Goal: Book appointment/travel/reservation

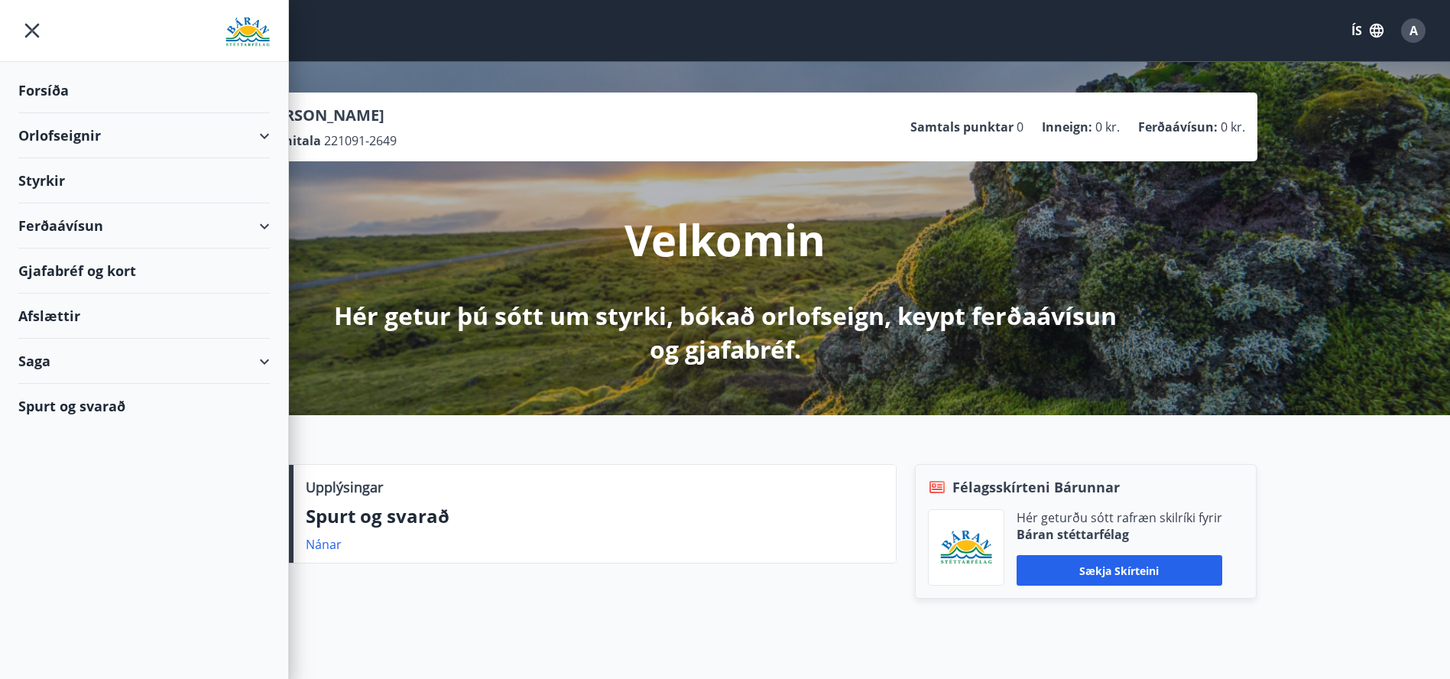
click at [39, 35] on icon "menu" at bounding box center [32, 31] width 28 height 28
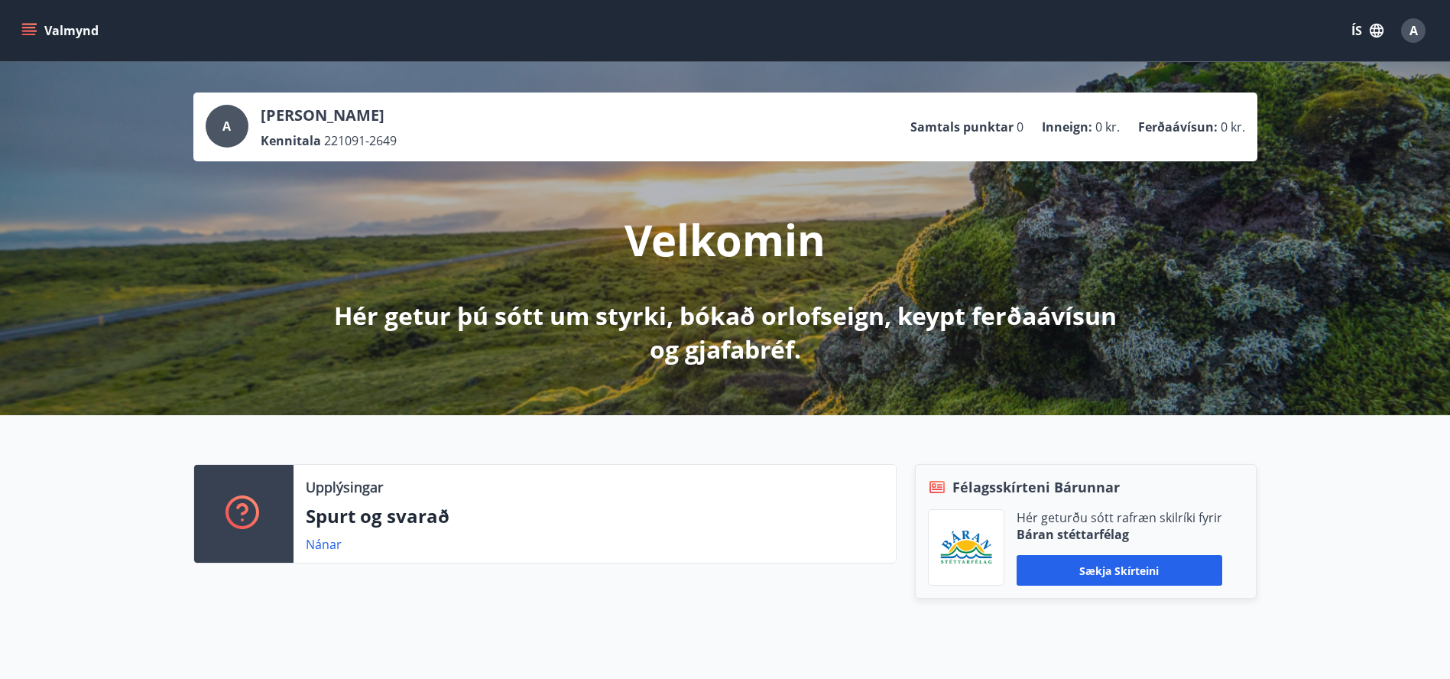
click at [39, 35] on button "Valmynd" at bounding box center [61, 31] width 86 height 28
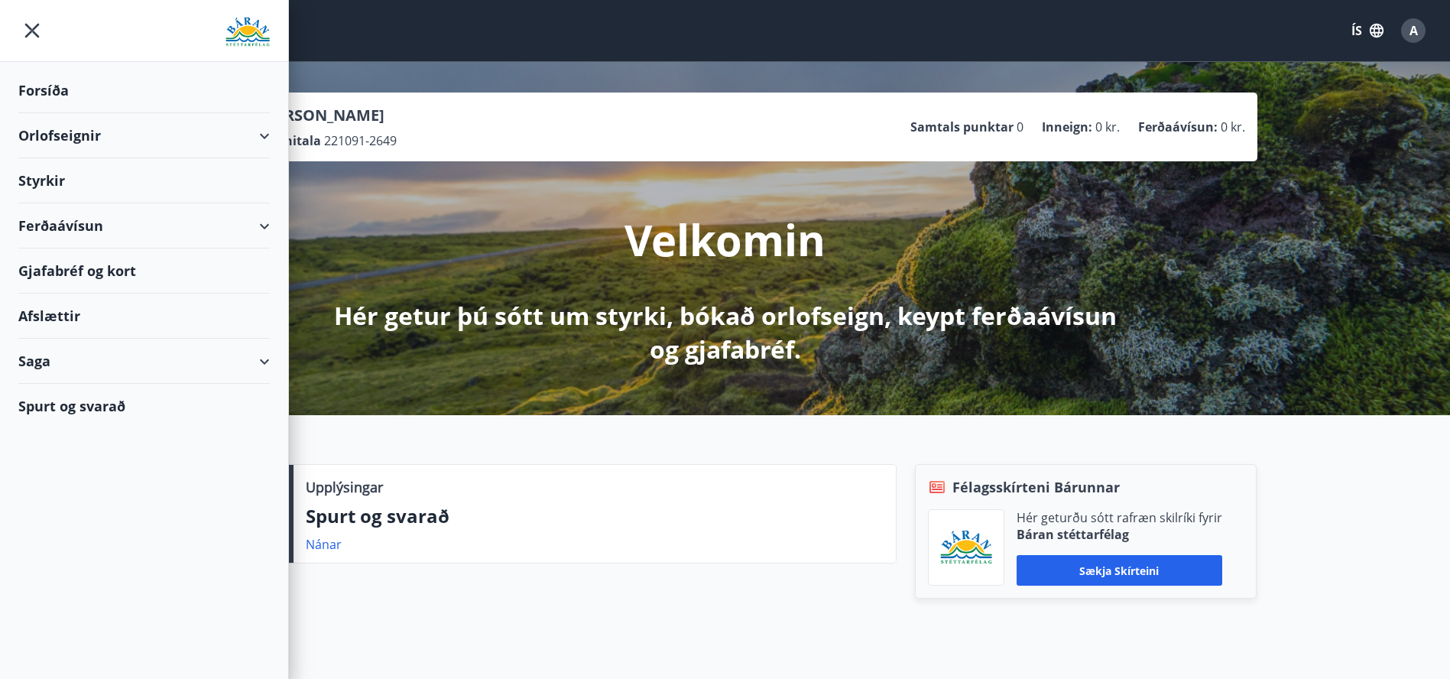
click at [73, 124] on div "Orlofseignir" at bounding box center [144, 135] width 252 height 45
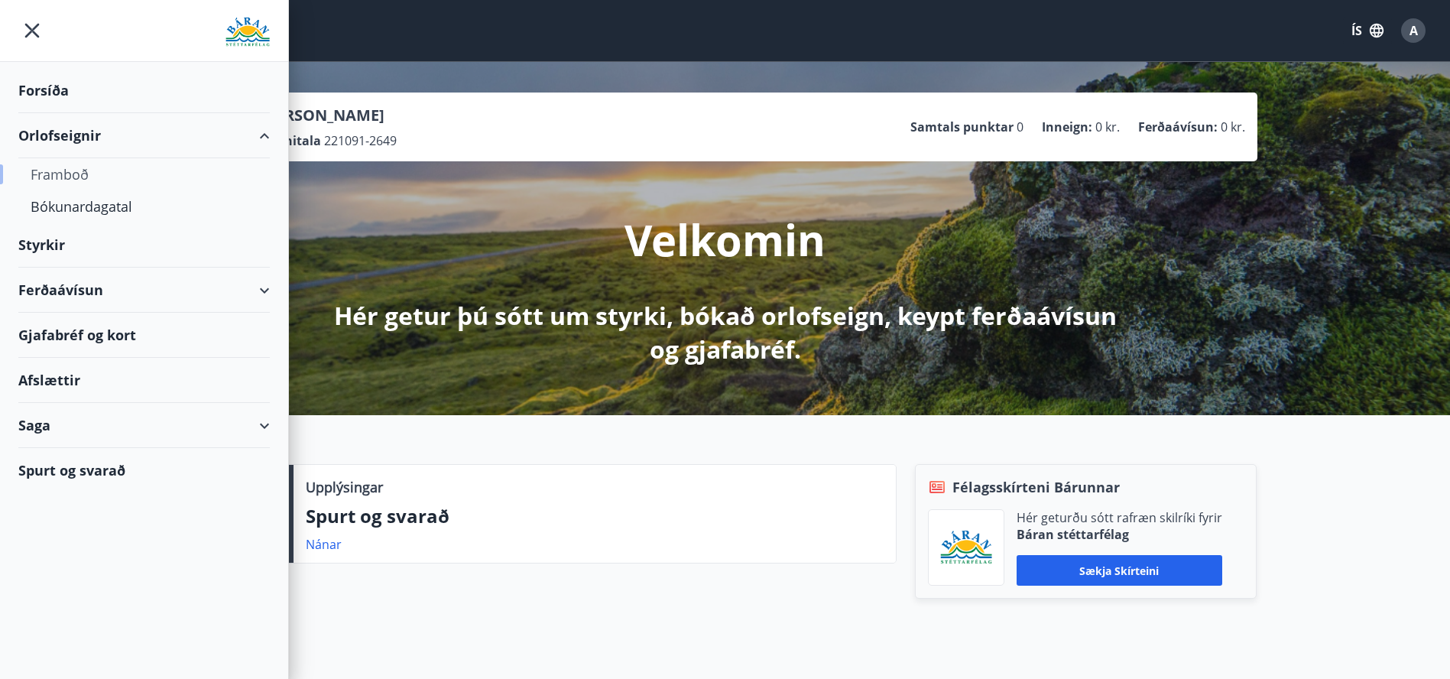
click at [64, 171] on div "Framboð" at bounding box center [144, 174] width 227 height 32
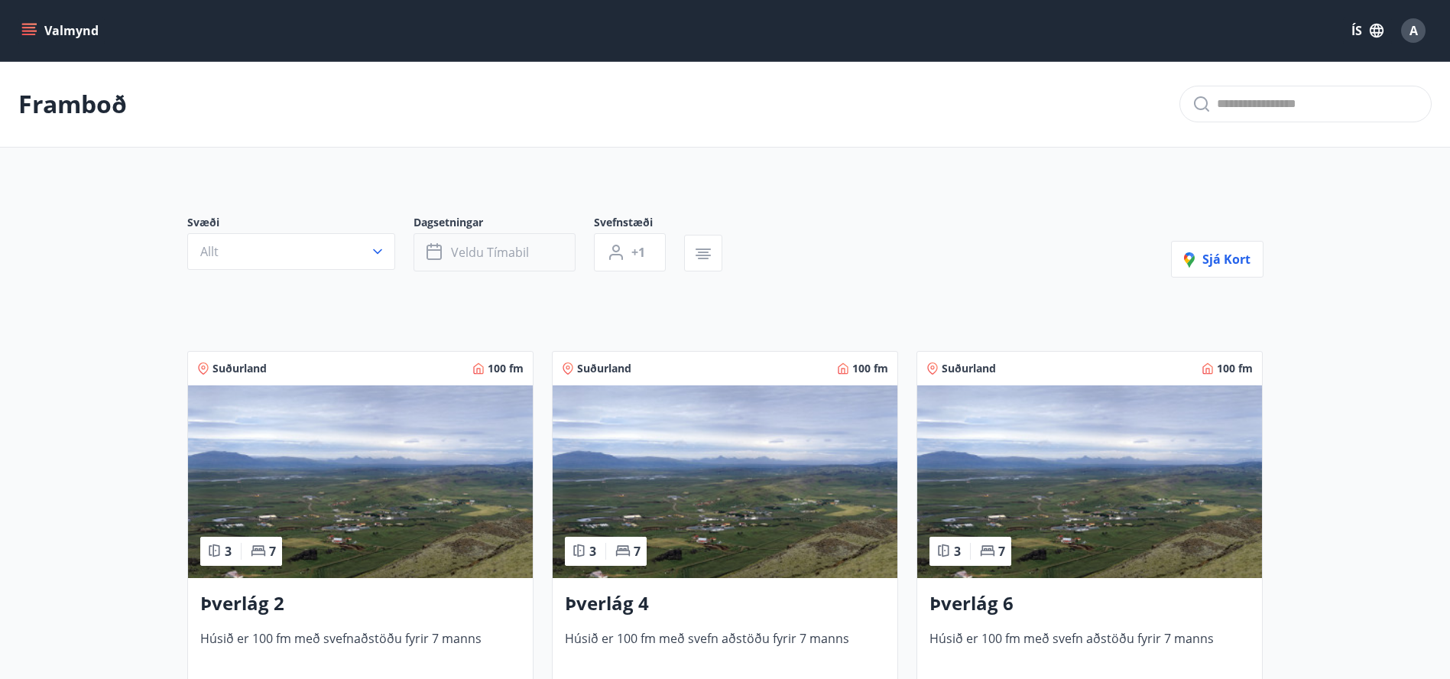
click at [451, 235] on button "Veldu tímabil" at bounding box center [495, 252] width 162 height 38
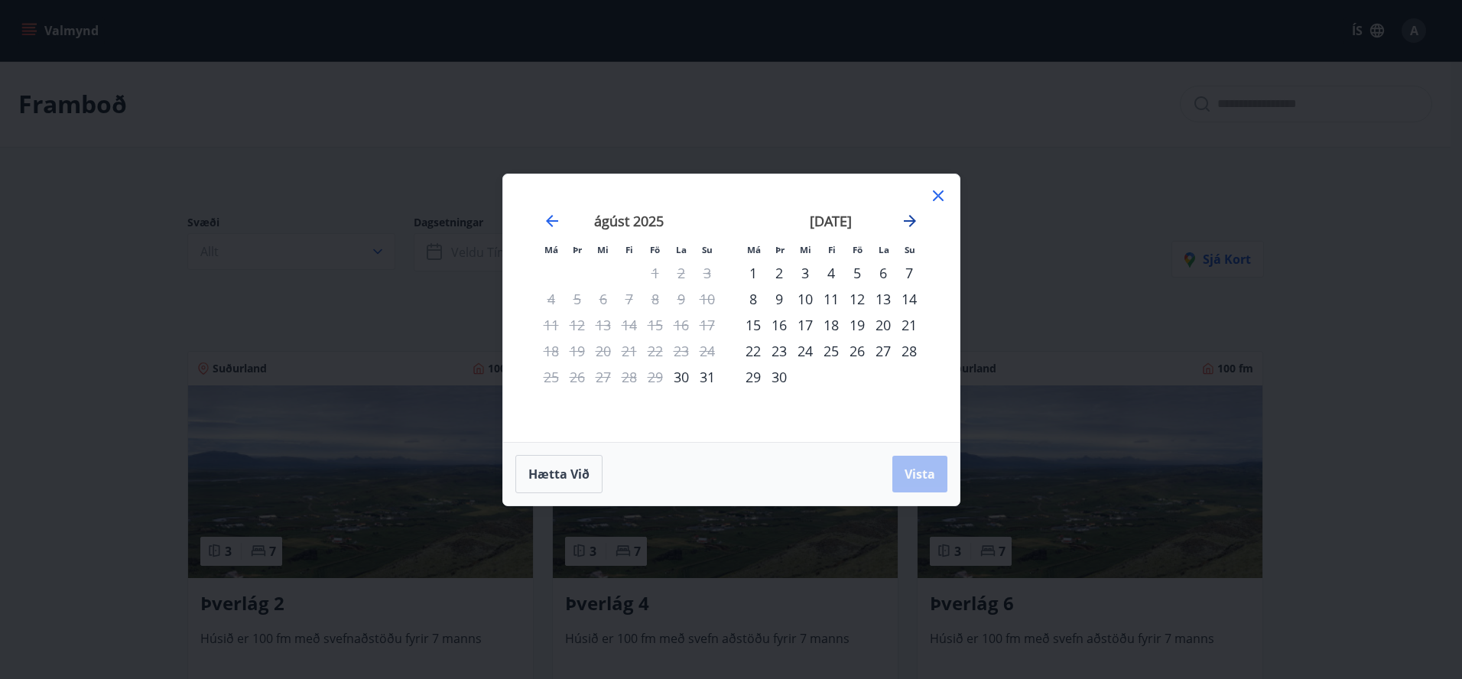
click at [904, 225] on icon "Move forward to switch to the next month." at bounding box center [910, 221] width 18 height 18
click at [914, 216] on icon "Move forward to switch to the next month." at bounding box center [910, 221] width 18 height 18
click at [551, 374] on div "24" at bounding box center [551, 377] width 26 height 26
click at [751, 273] on div "1" at bounding box center [753, 273] width 26 height 26
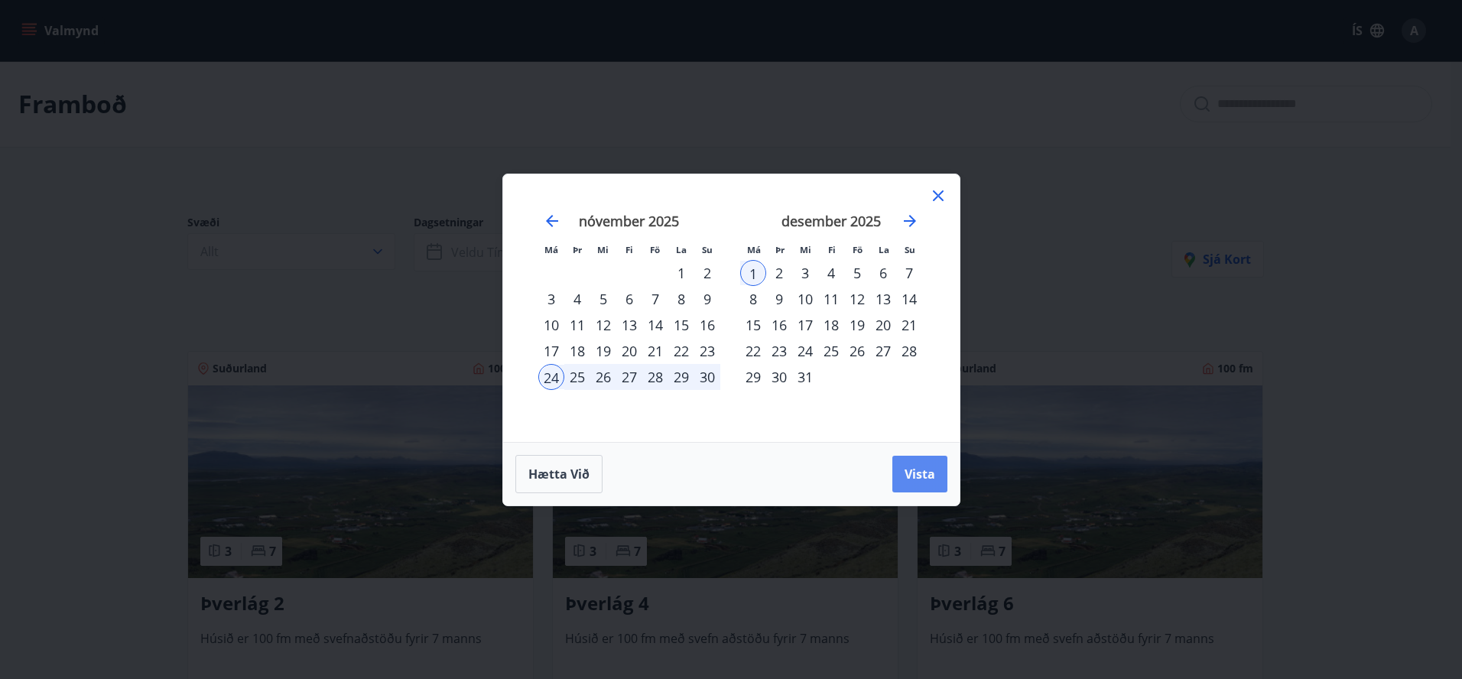
click at [914, 477] on span "Vista" at bounding box center [919, 474] width 31 height 17
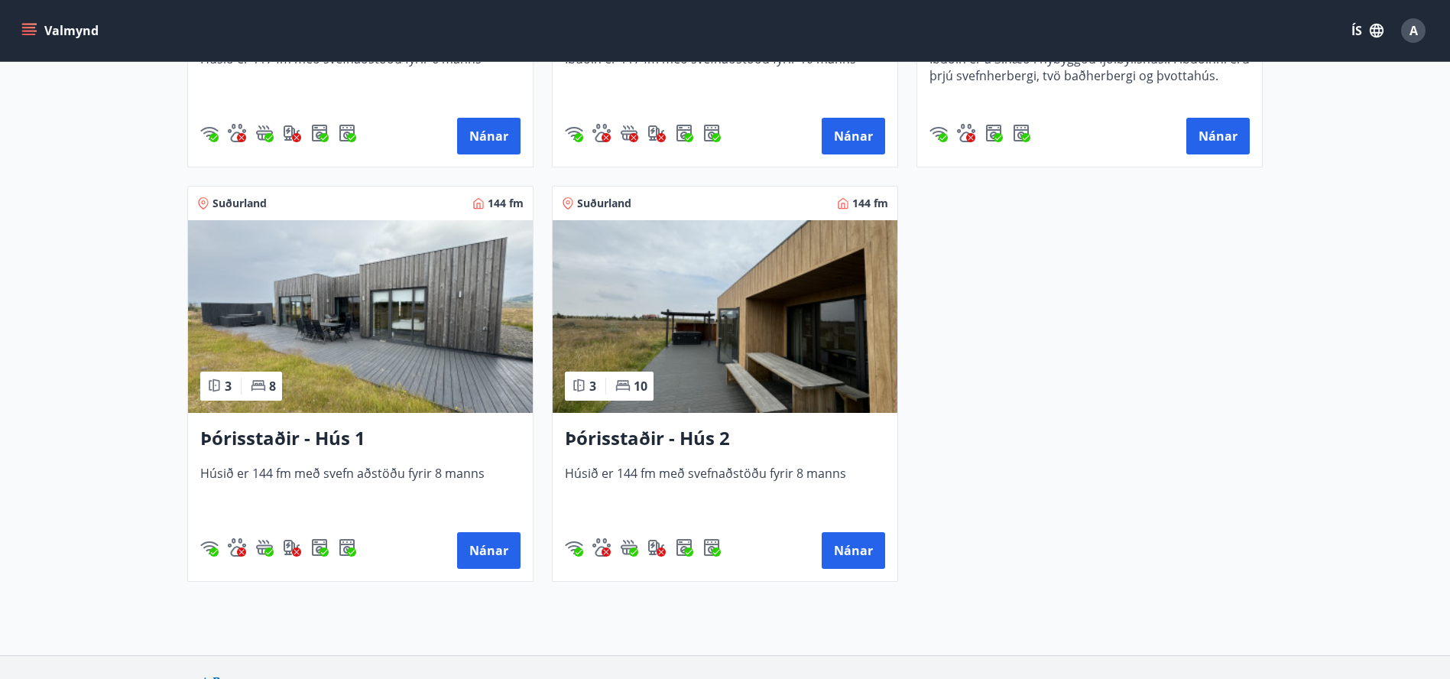
scroll to position [1099, 0]
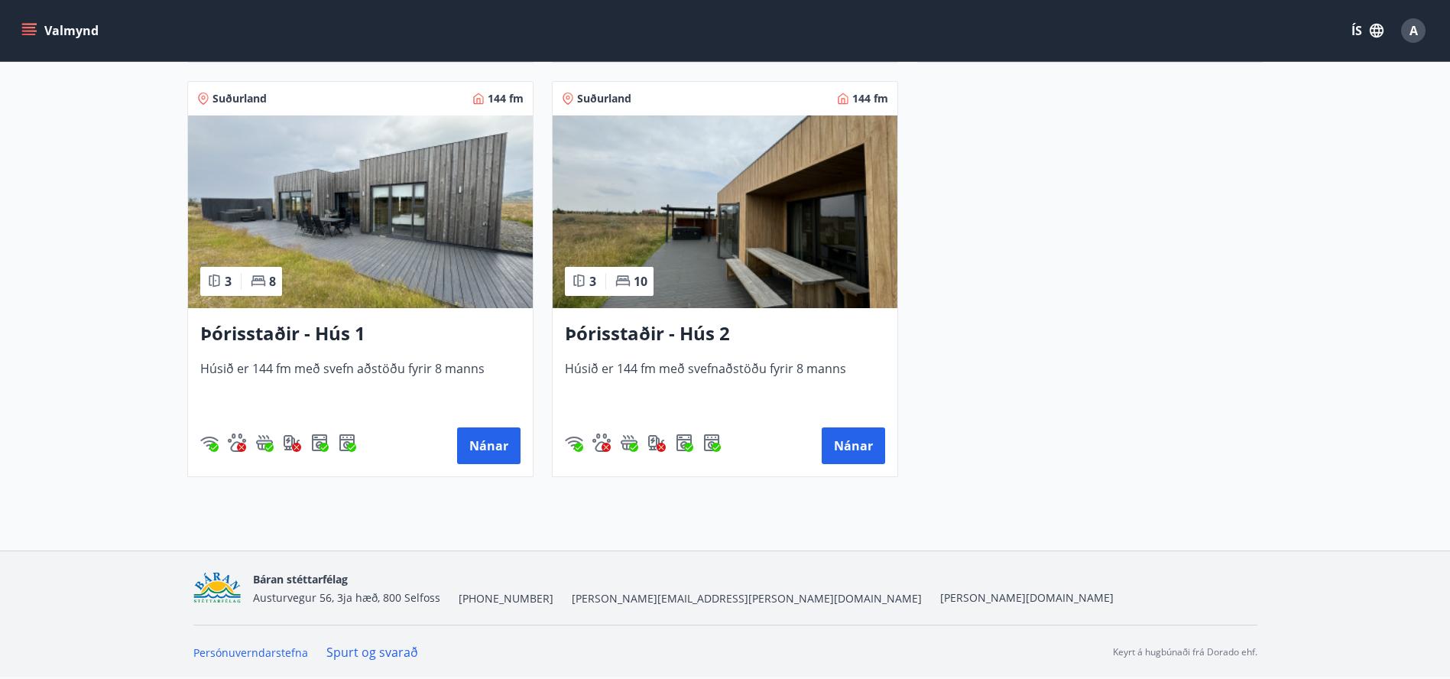
click at [434, 209] on img at bounding box center [360, 211] width 345 height 193
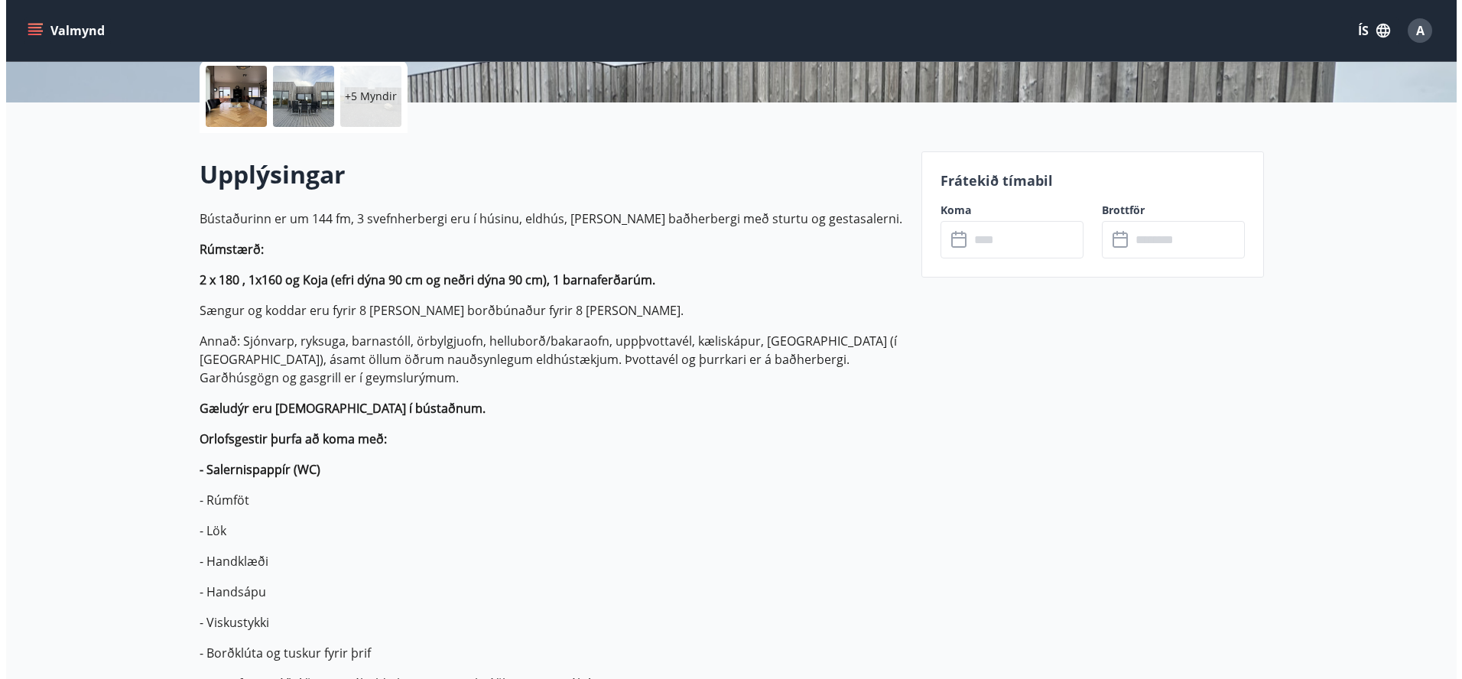
scroll to position [204, 0]
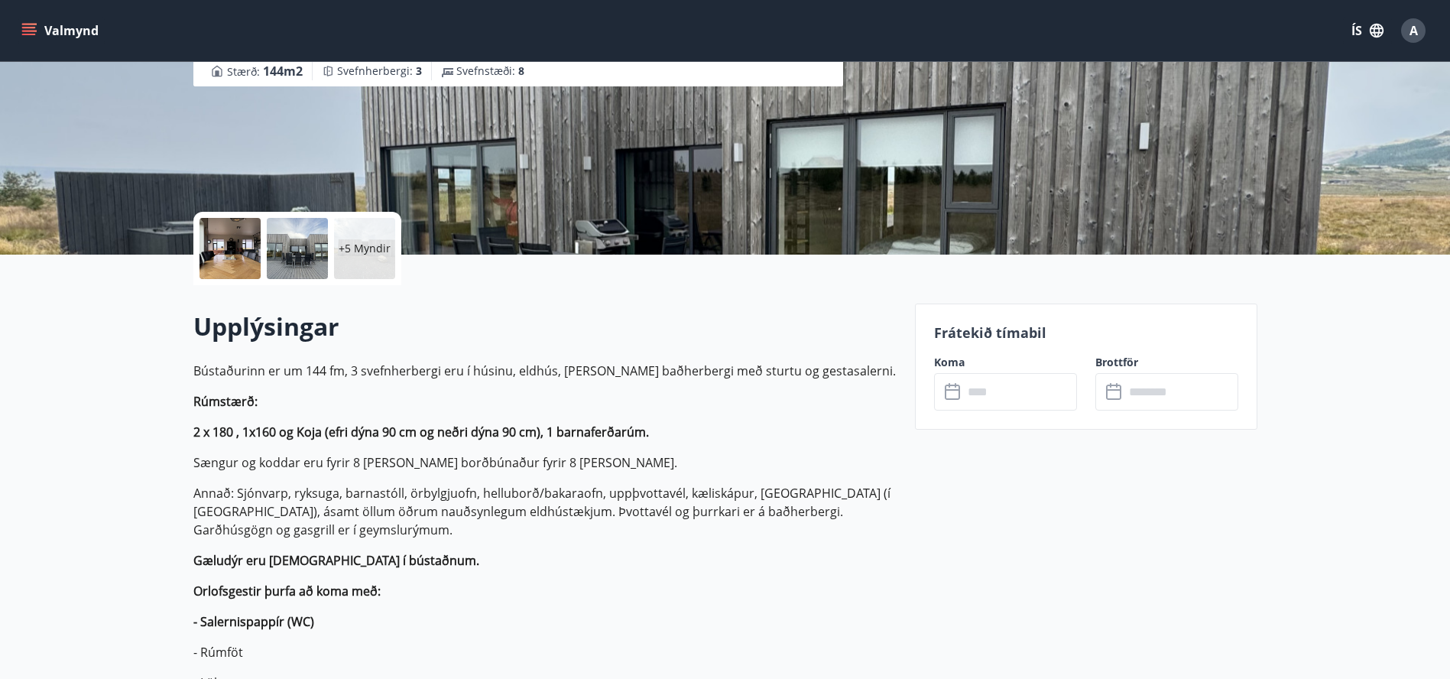
click at [368, 239] on div "+5 Myndir" at bounding box center [364, 248] width 61 height 61
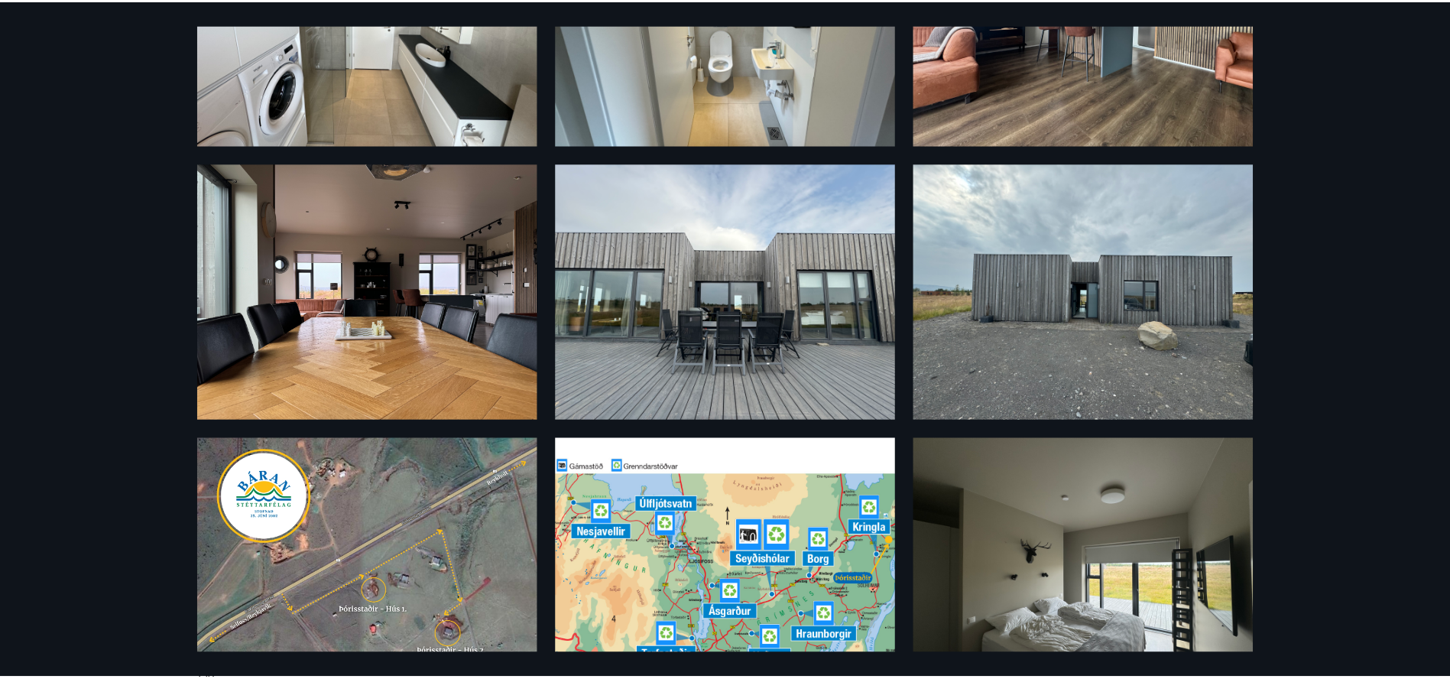
scroll to position [0, 0]
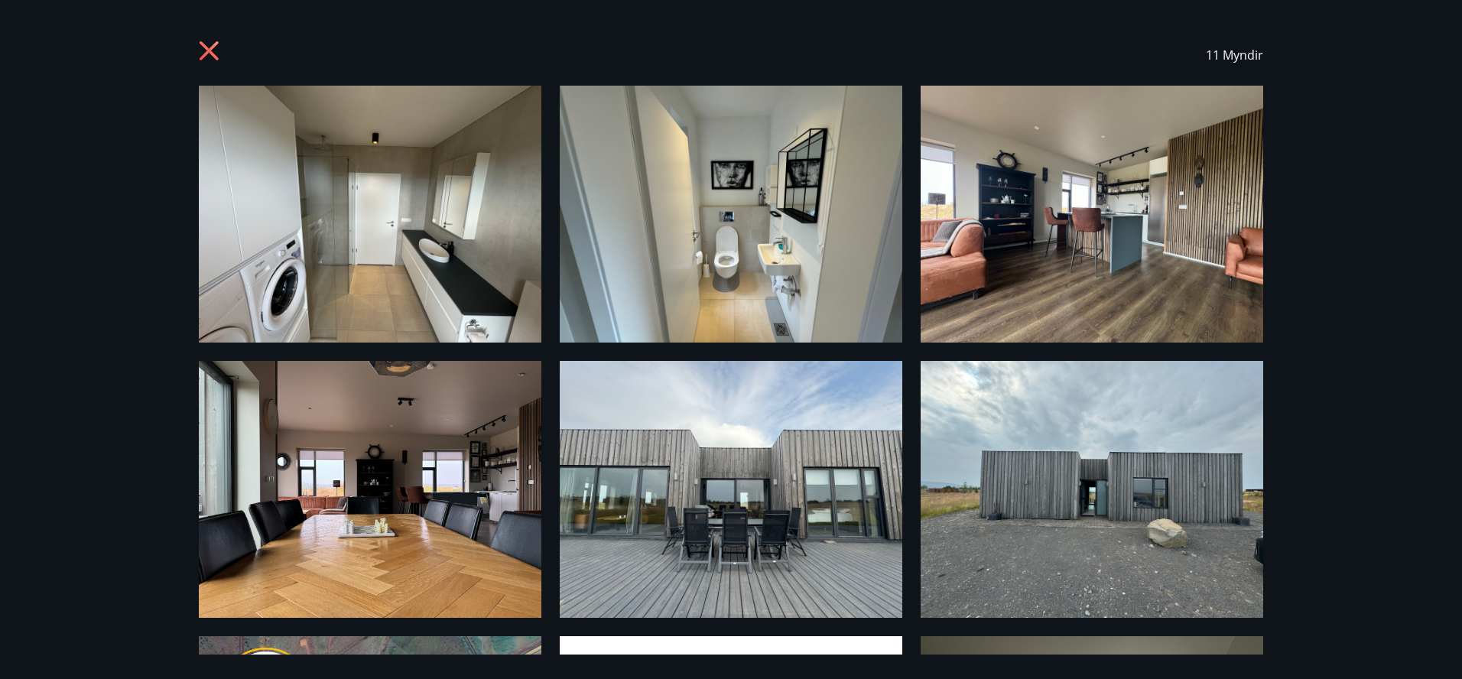
click at [212, 47] on icon at bounding box center [209, 50] width 19 height 19
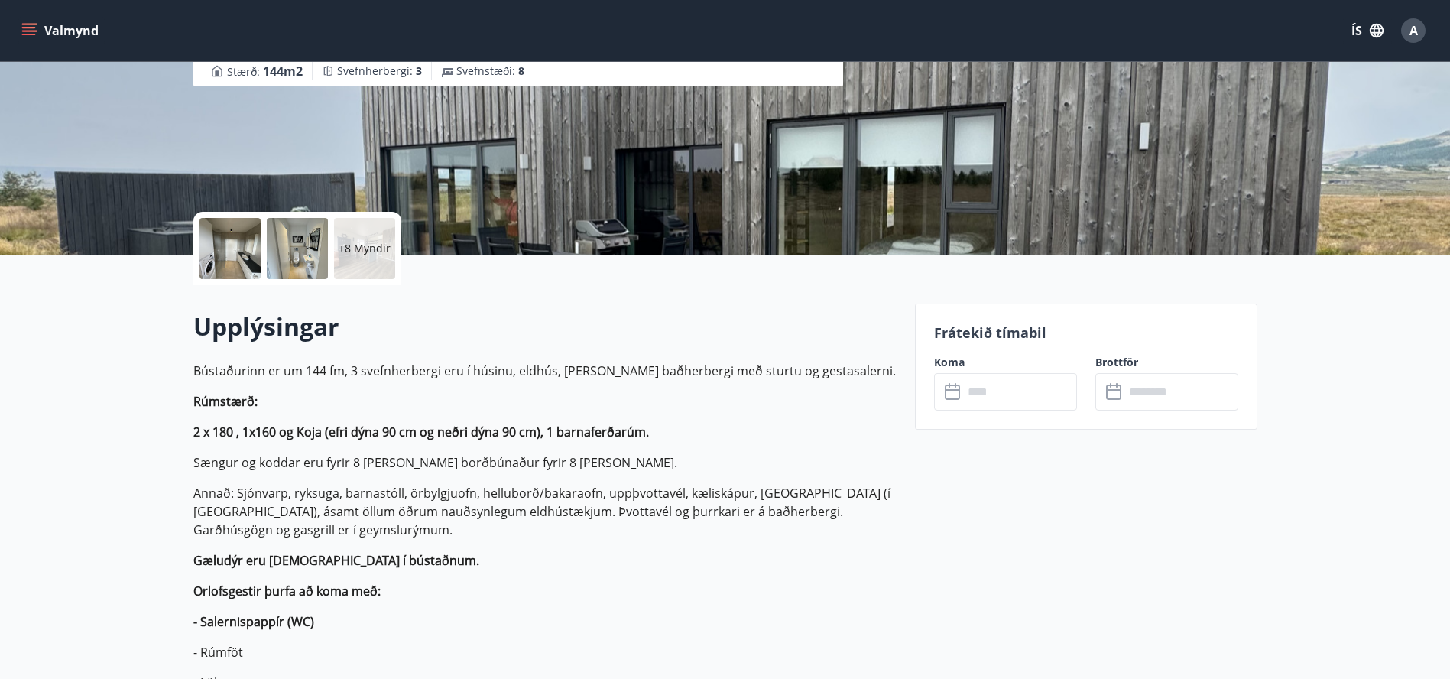
click at [978, 387] on input "text" at bounding box center [1020, 391] width 114 height 37
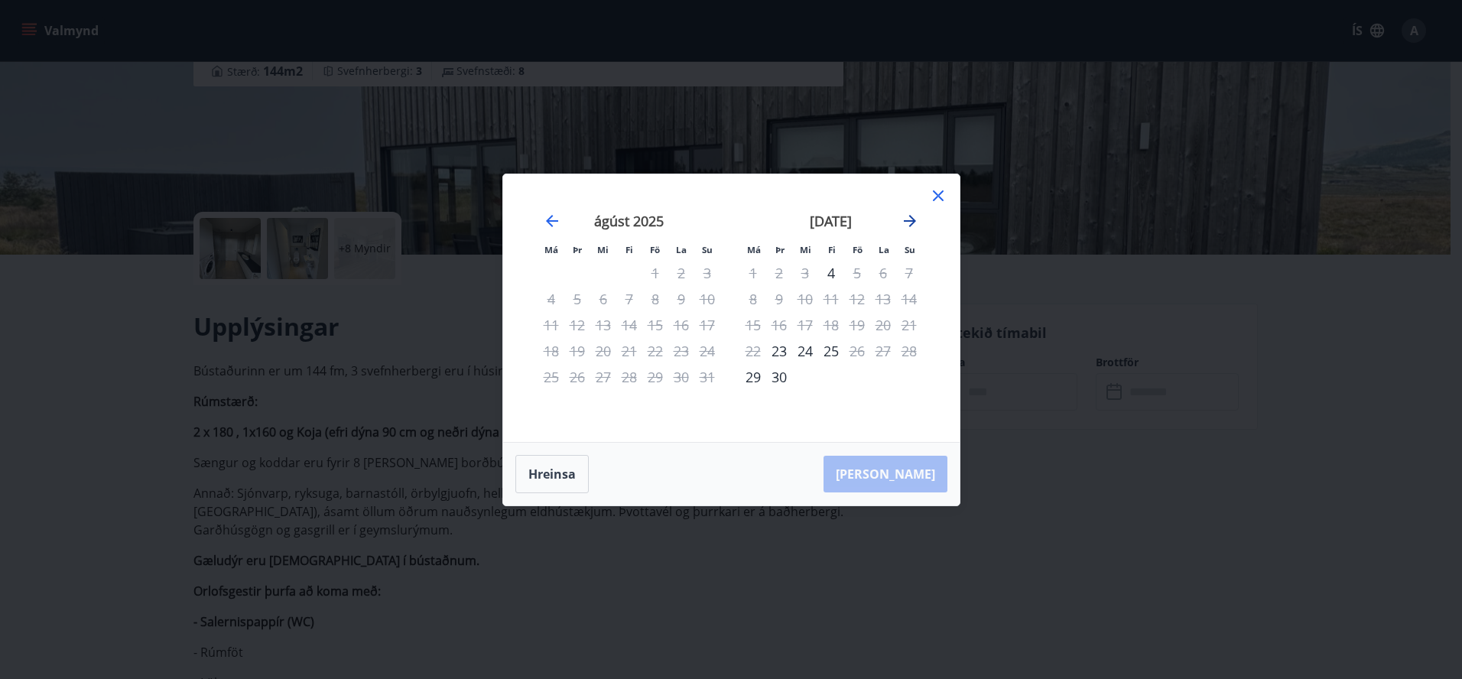
click at [909, 218] on icon "Move forward to switch to the next month." at bounding box center [910, 221] width 18 height 18
click at [905, 222] on icon "Move forward to switch to the next month." at bounding box center [910, 221] width 18 height 18
click at [758, 375] on div "24" at bounding box center [753, 377] width 26 height 26
click at [911, 219] on icon "Move forward to switch to the next month." at bounding box center [910, 221] width 18 height 18
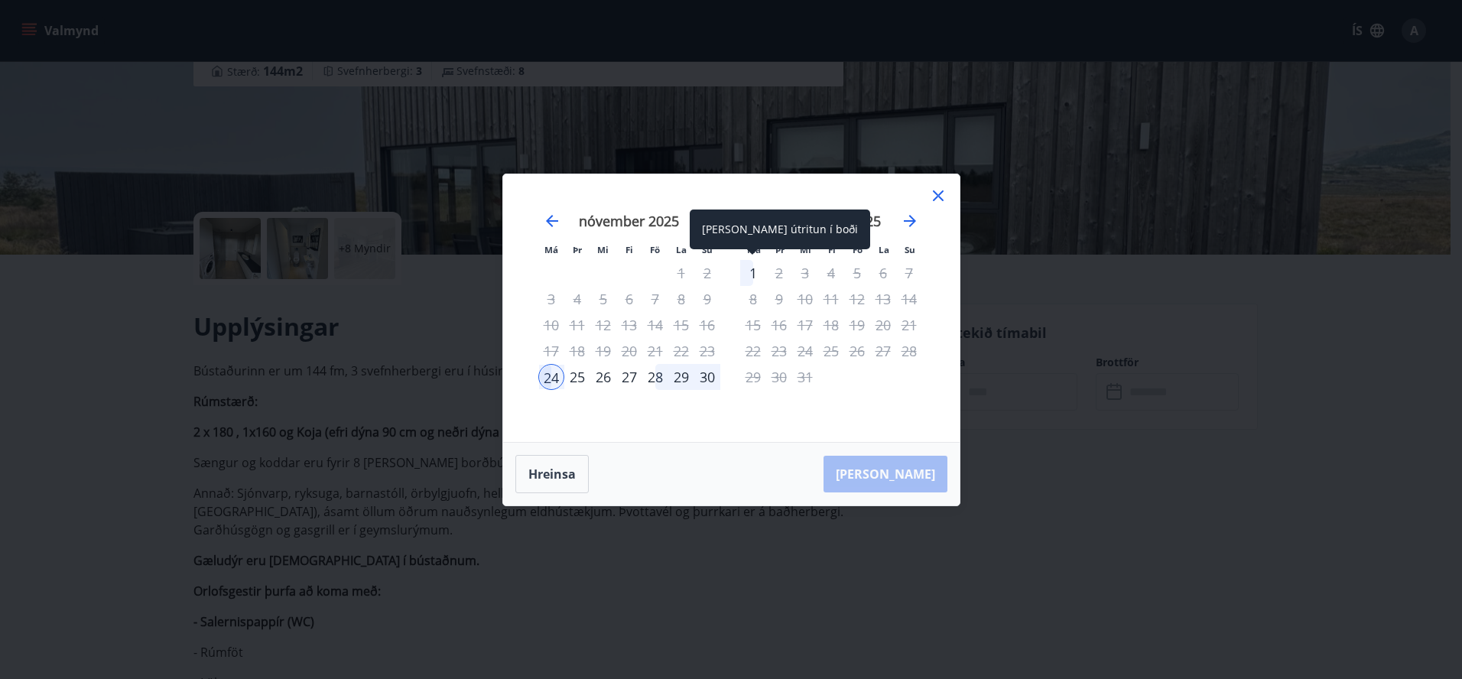
click at [753, 274] on div "1" at bounding box center [753, 273] width 26 height 26
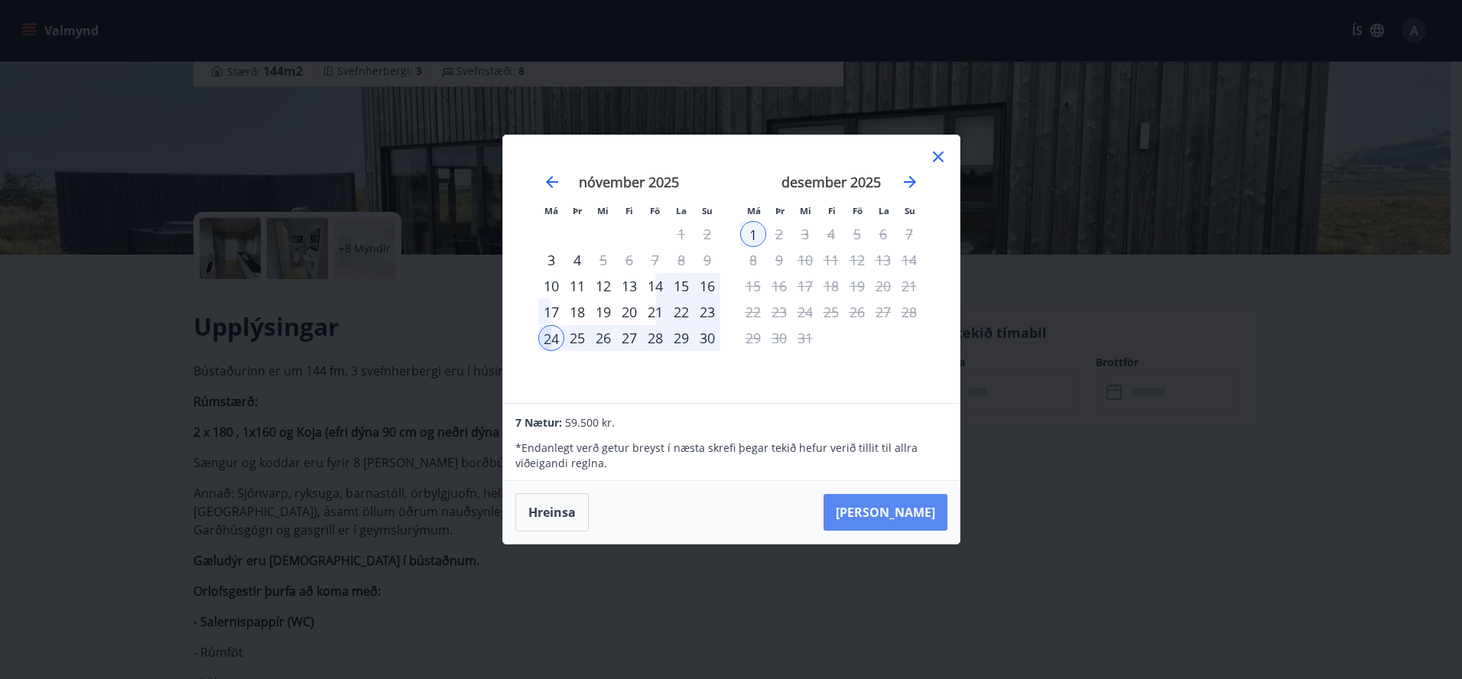
click at [905, 513] on button "[PERSON_NAME]" at bounding box center [885, 512] width 124 height 37
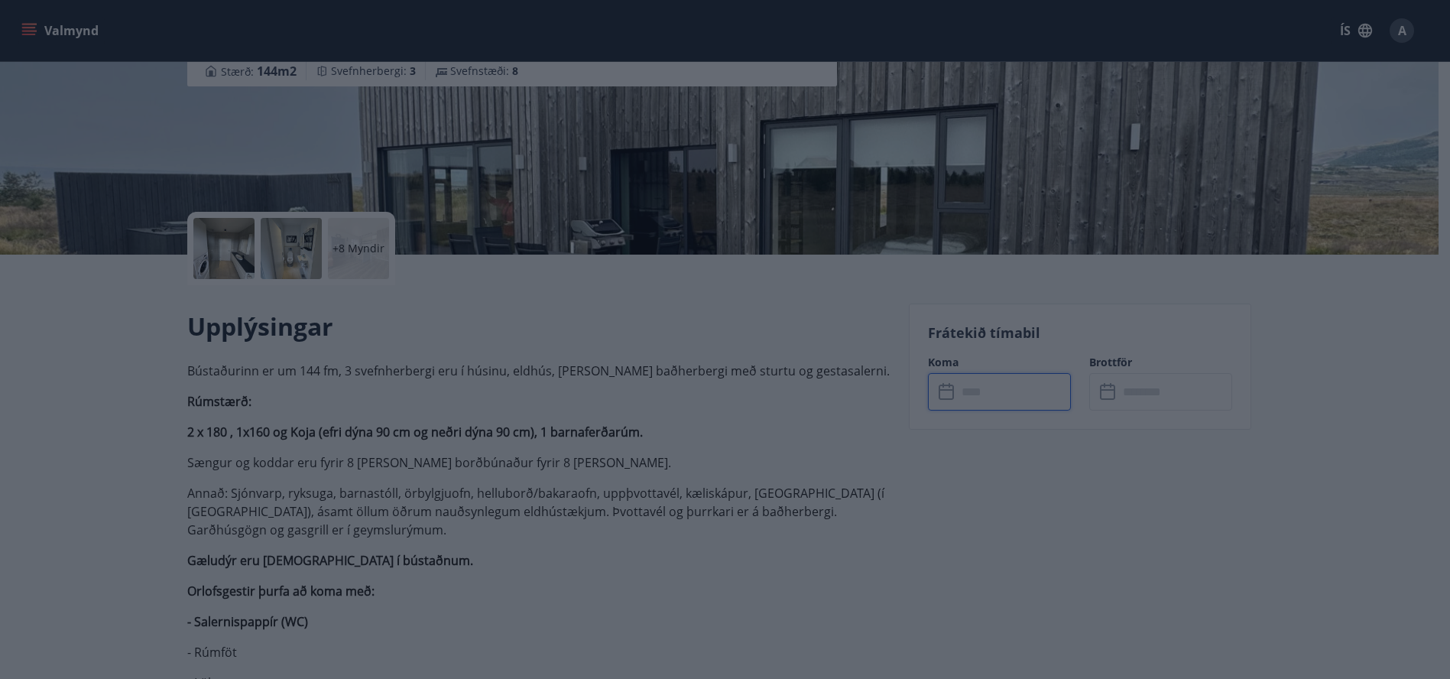
type input "******"
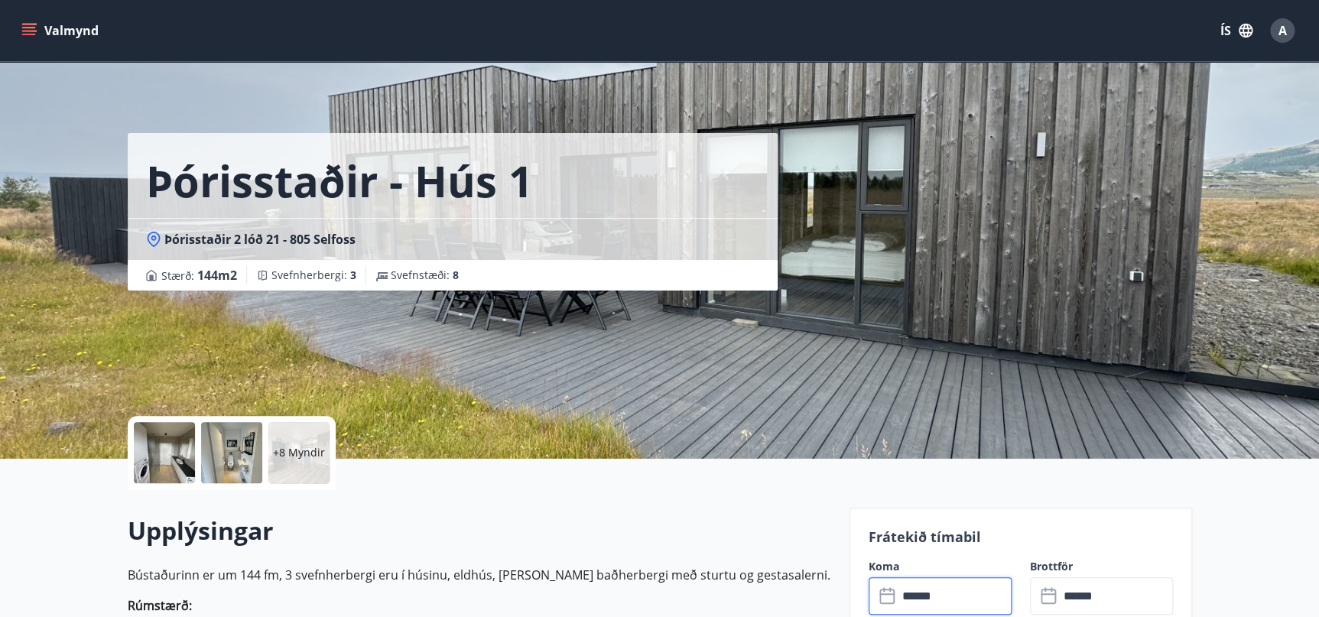
click at [154, 238] on icon at bounding box center [153, 237] width 5 height 5
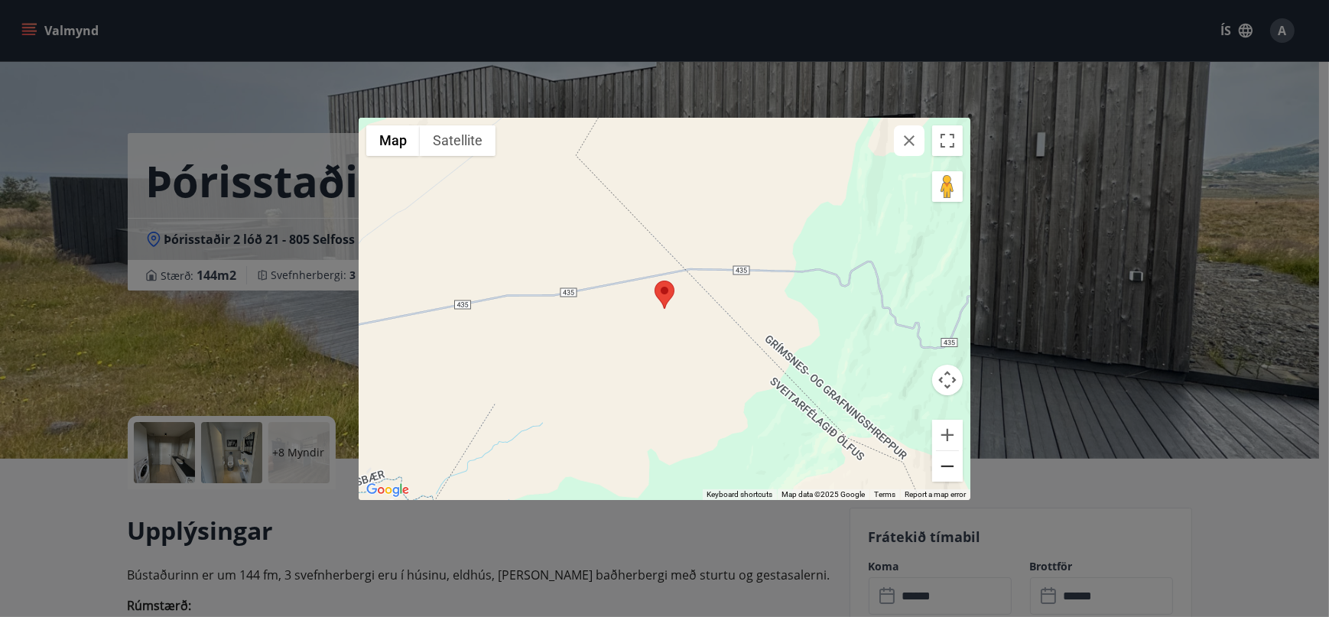
click at [942, 457] on button "Zoom out" at bounding box center [947, 466] width 31 height 31
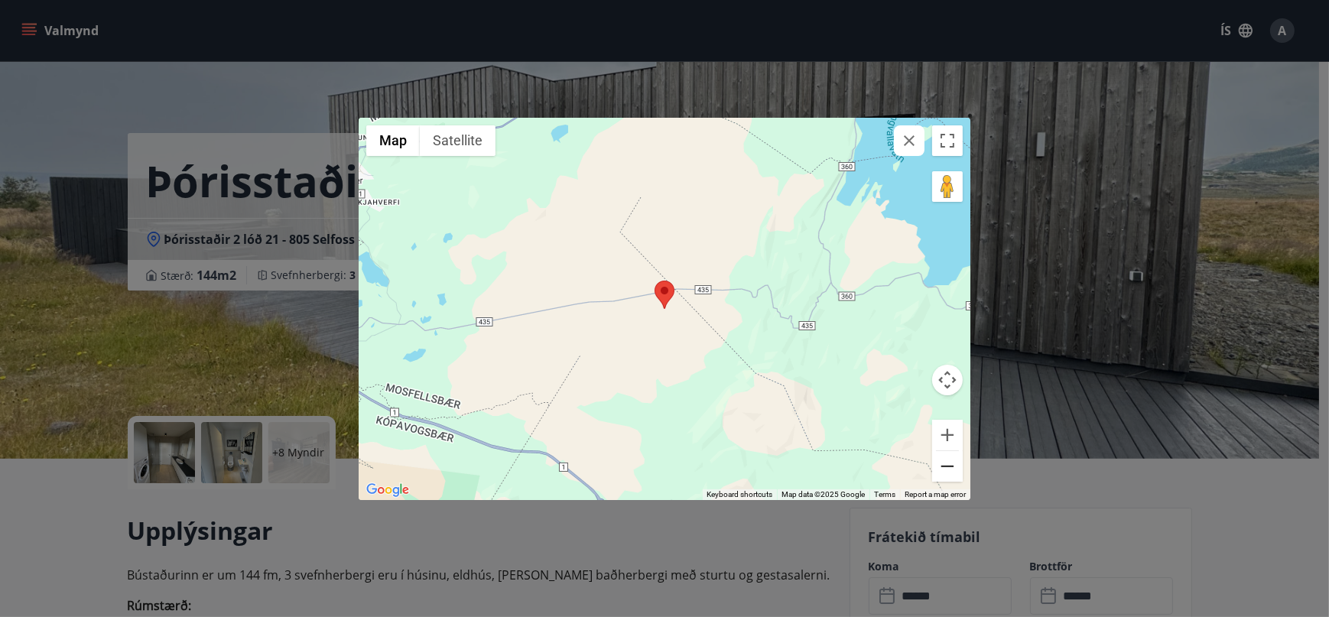
click at [942, 457] on button "Zoom out" at bounding box center [947, 466] width 31 height 31
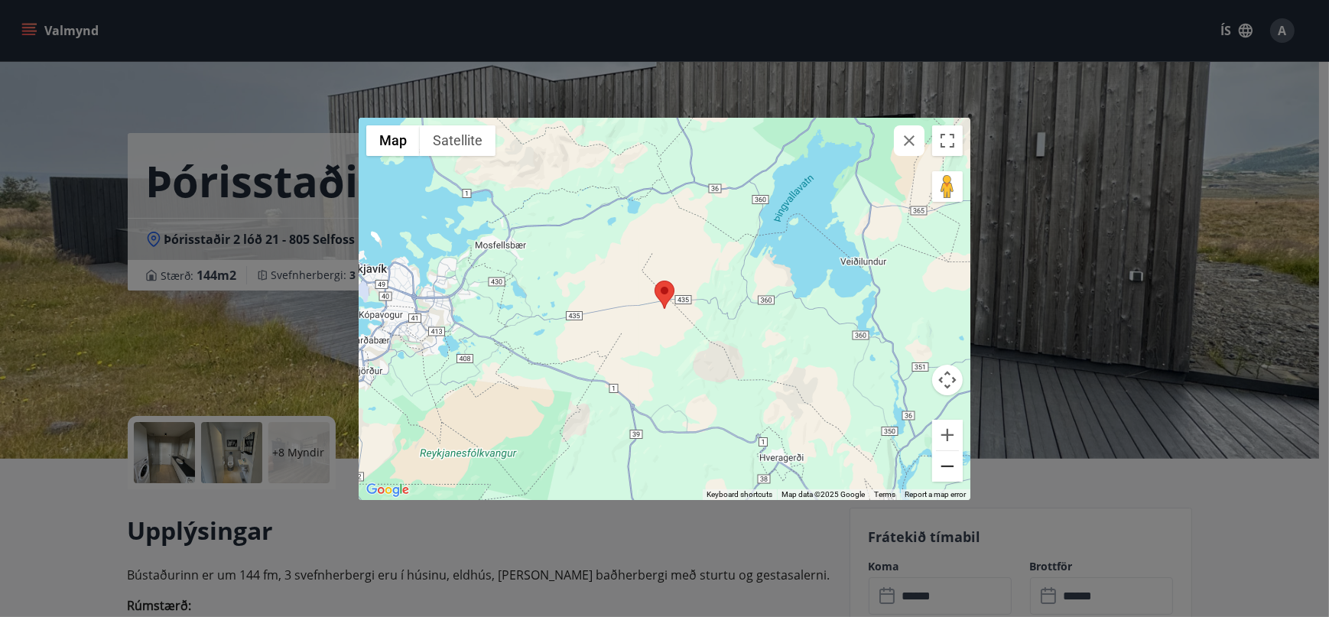
click at [942, 457] on button "Zoom out" at bounding box center [947, 466] width 31 height 31
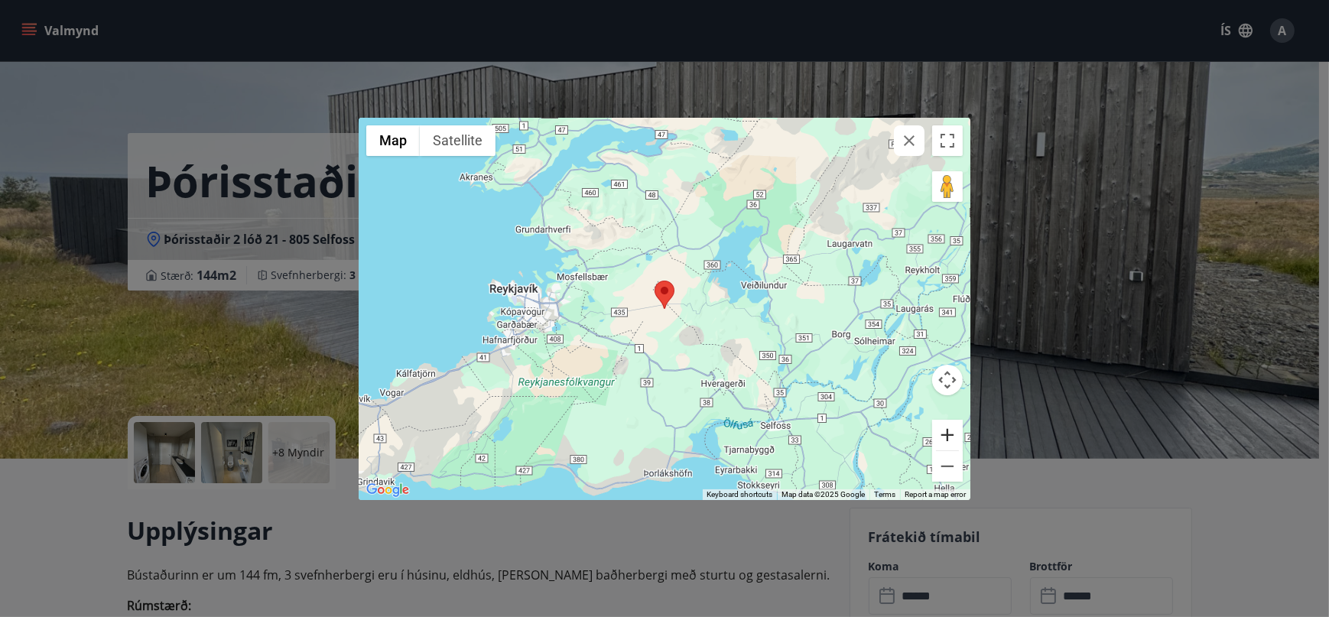
click at [945, 436] on button "Zoom in" at bounding box center [947, 435] width 31 height 31
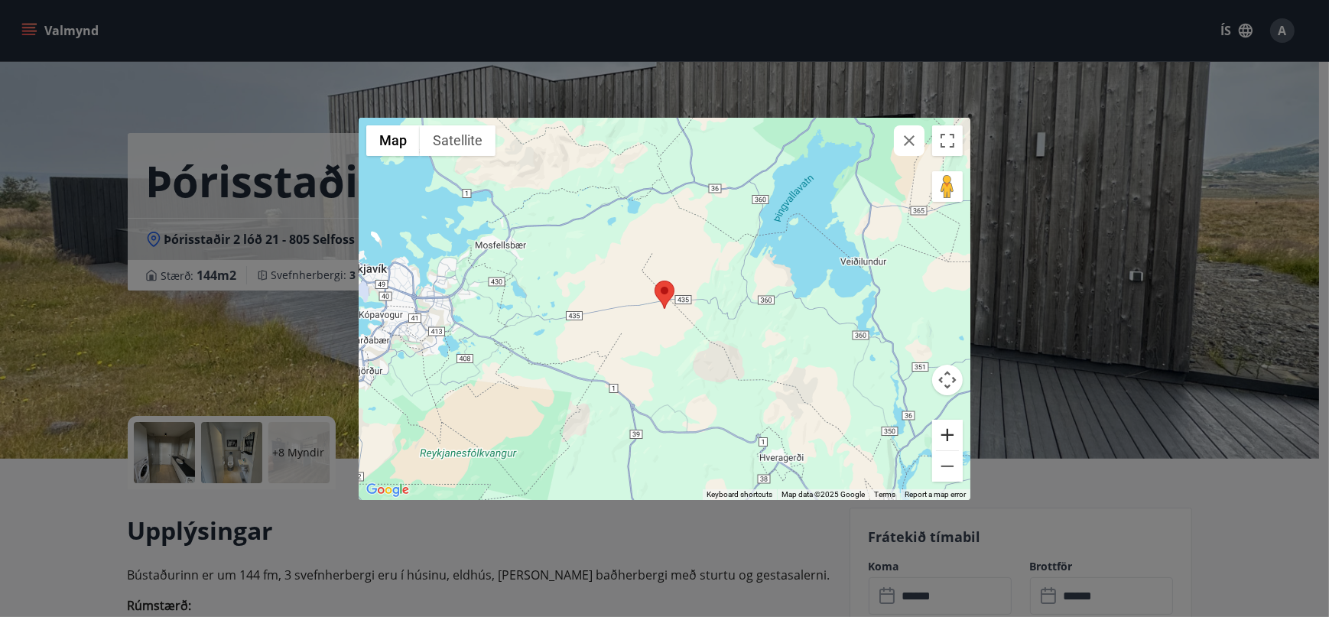
click at [945, 436] on button "Zoom in" at bounding box center [947, 435] width 31 height 31
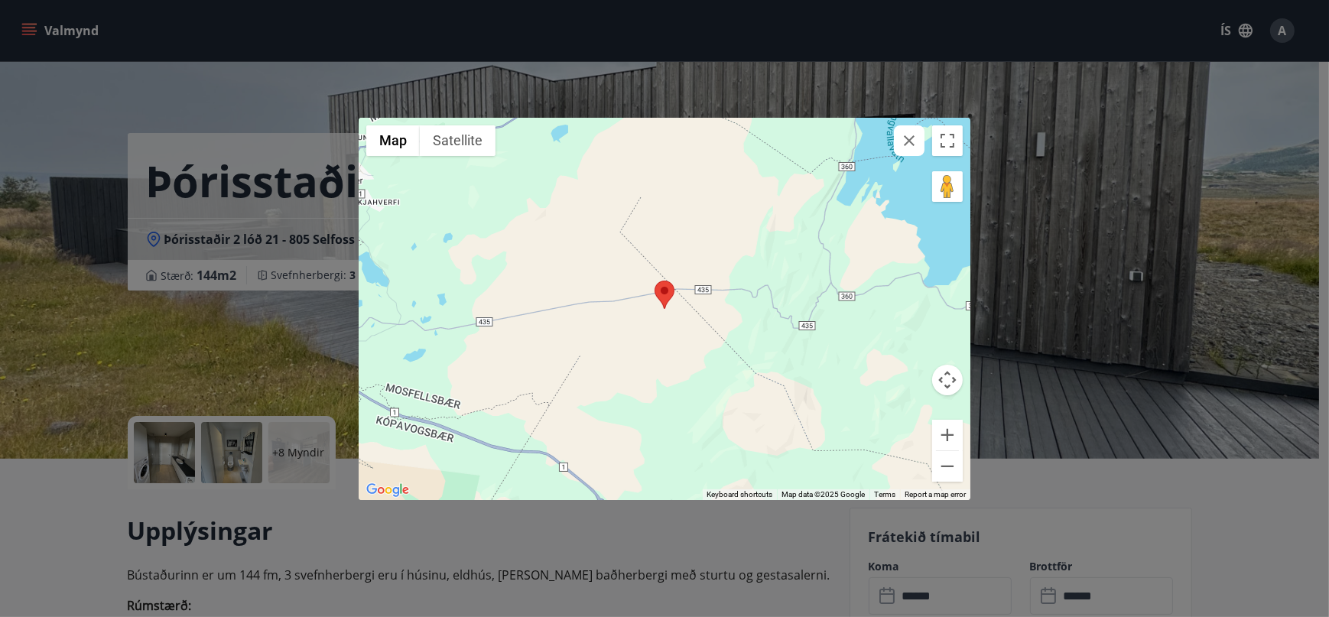
click at [905, 141] on icon "button" at bounding box center [909, 140] width 18 height 18
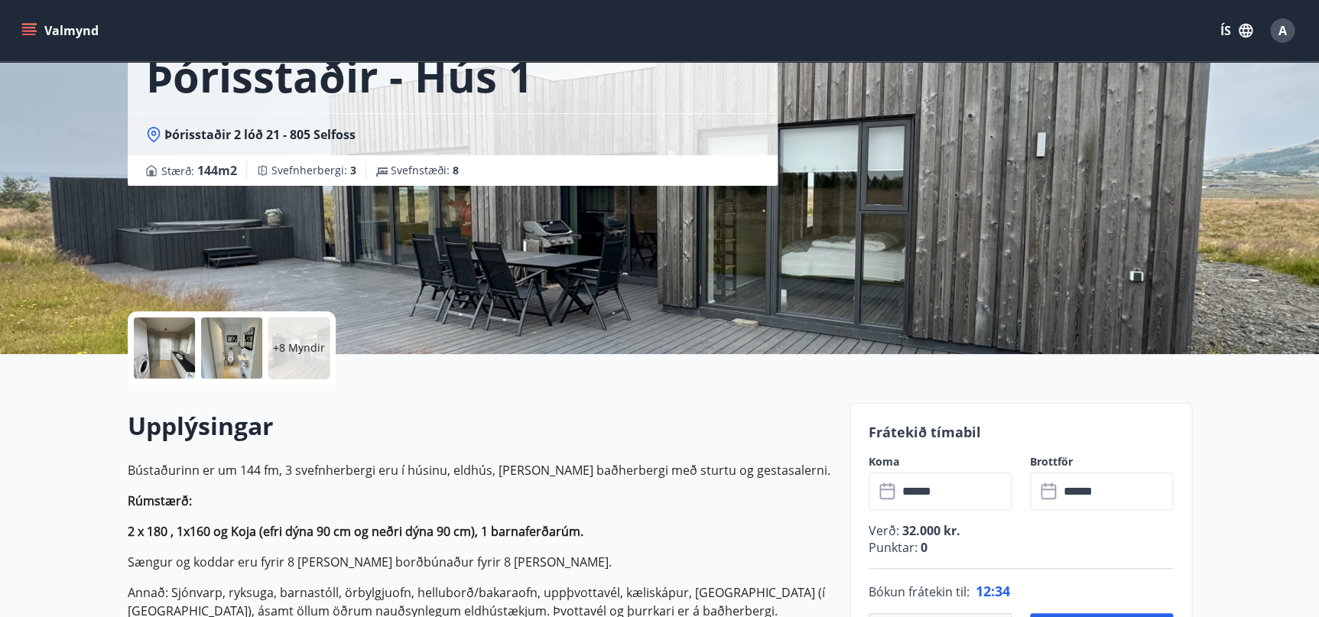
scroll to position [138, 0]
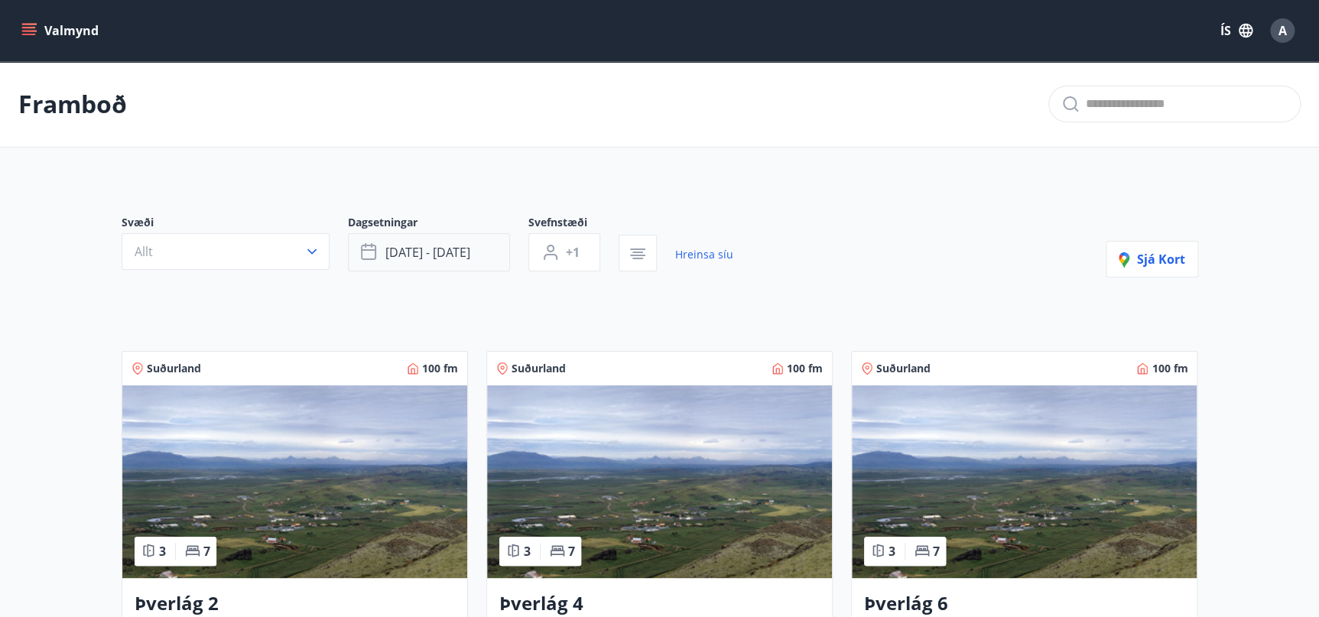
click at [405, 261] on button "[DATE] - [DATE]" at bounding box center [429, 252] width 162 height 38
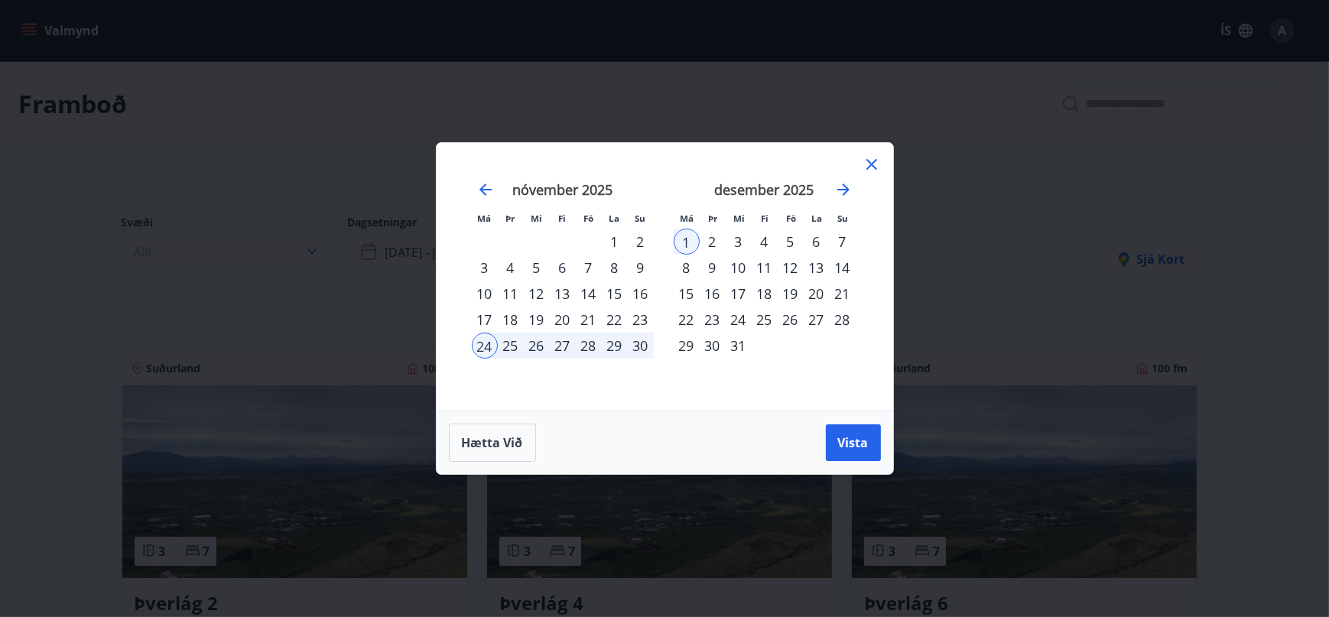
click at [879, 183] on div "Má Þr Mi Fi Fö La Su Má Þr Mi Fi Fö La Su [DATE] 1 2 3 4 5 6 7 8 9 10 11 12 13 …" at bounding box center [665, 277] width 456 height 268
